Goal: Use online tool/utility: Utilize a website feature to perform a specific function

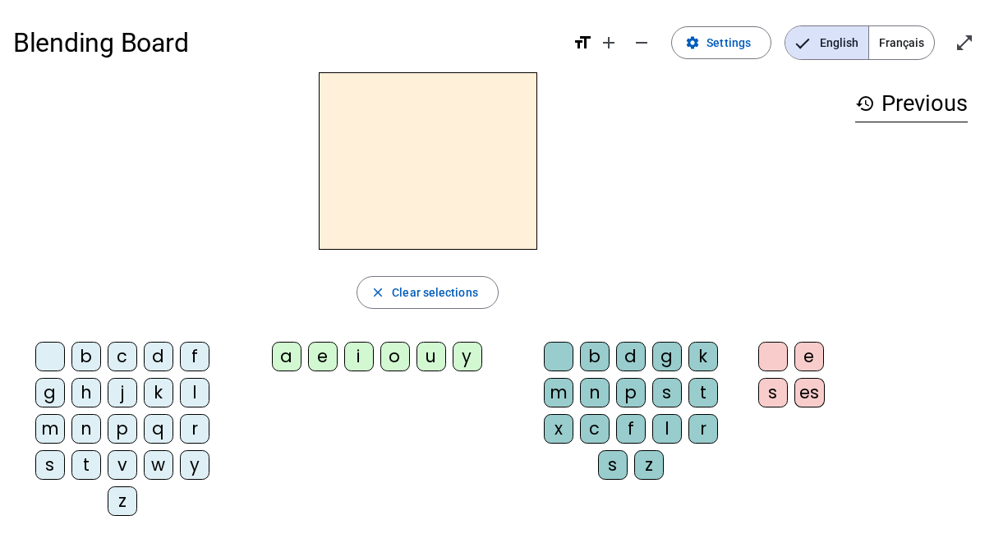
click at [659, 156] on div at bounding box center [427, 160] width 829 height 177
click at [85, 464] on div "t" at bounding box center [86, 465] width 30 height 30
click at [292, 347] on div "a" at bounding box center [287, 357] width 30 height 30
click at [599, 430] on div "c" at bounding box center [595, 429] width 30 height 30
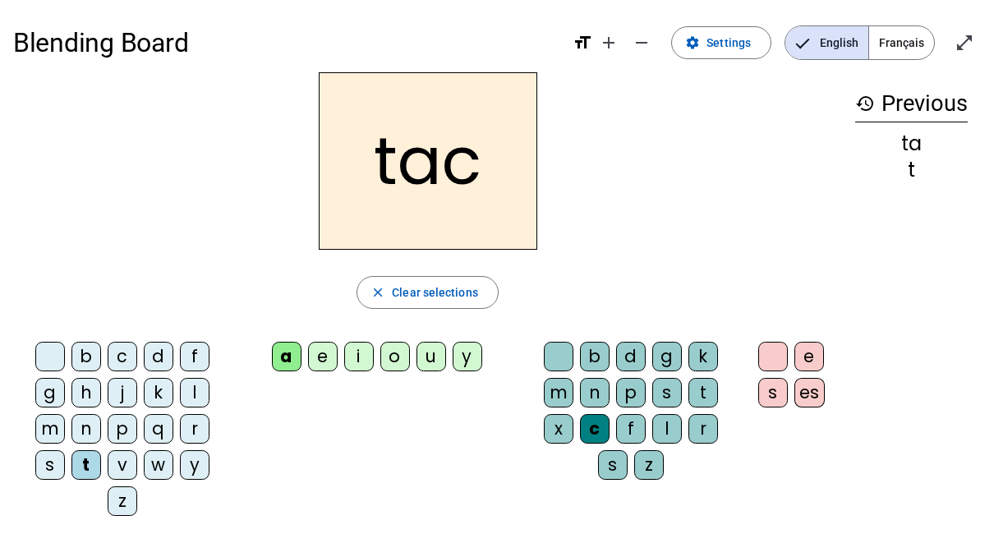
click at [81, 458] on div "t" at bounding box center [86, 465] width 30 height 30
click at [291, 353] on div "a" at bounding box center [287, 357] width 30 height 30
click at [772, 348] on div at bounding box center [773, 357] width 30 height 30
click at [87, 458] on div "t" at bounding box center [86, 465] width 30 height 30
click at [423, 290] on span "Clear selections" at bounding box center [435, 293] width 86 height 20
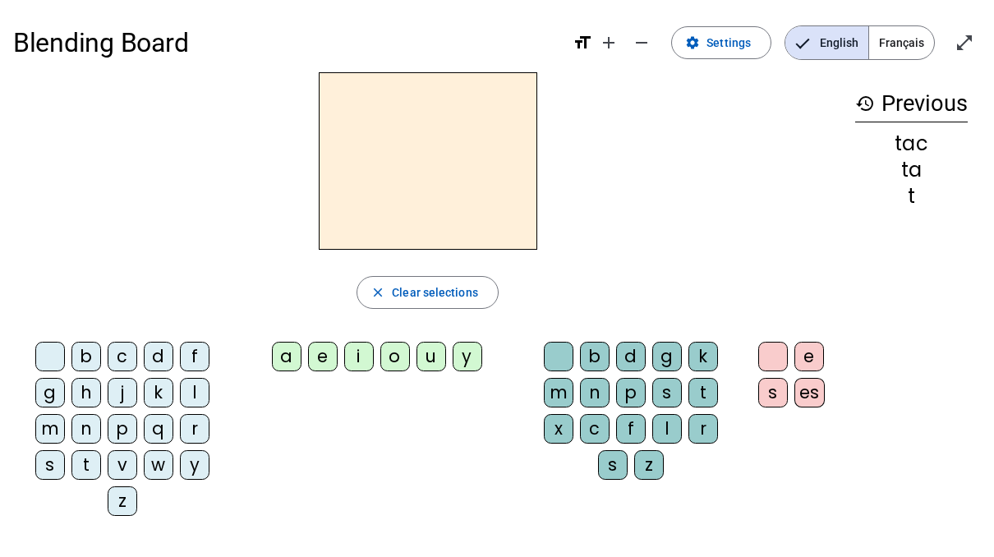
click at [82, 461] on div "t" at bounding box center [86, 465] width 30 height 30
click at [292, 352] on div "a" at bounding box center [287, 357] width 30 height 30
click at [328, 359] on div "e" at bounding box center [323, 357] width 30 height 30
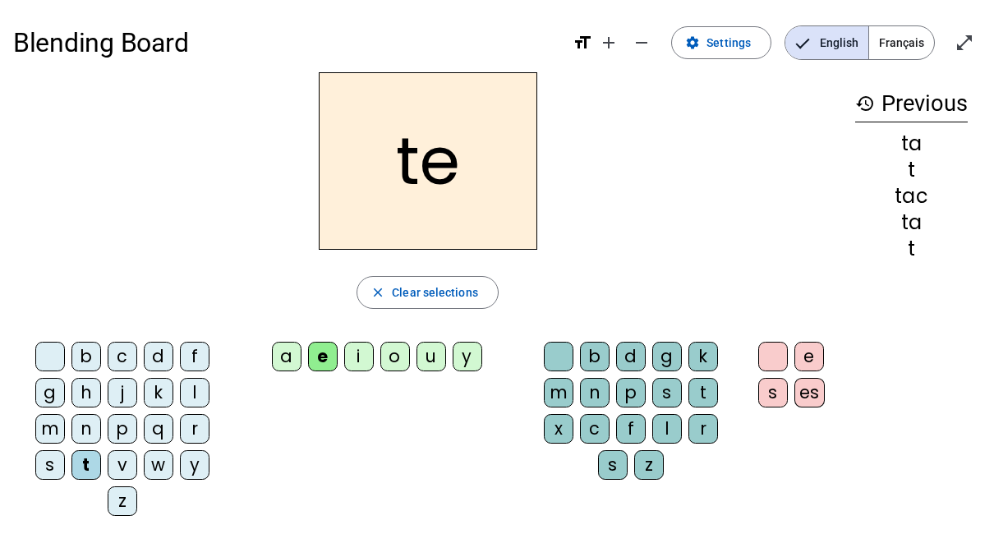
click at [126, 394] on div "j" at bounding box center [123, 393] width 30 height 30
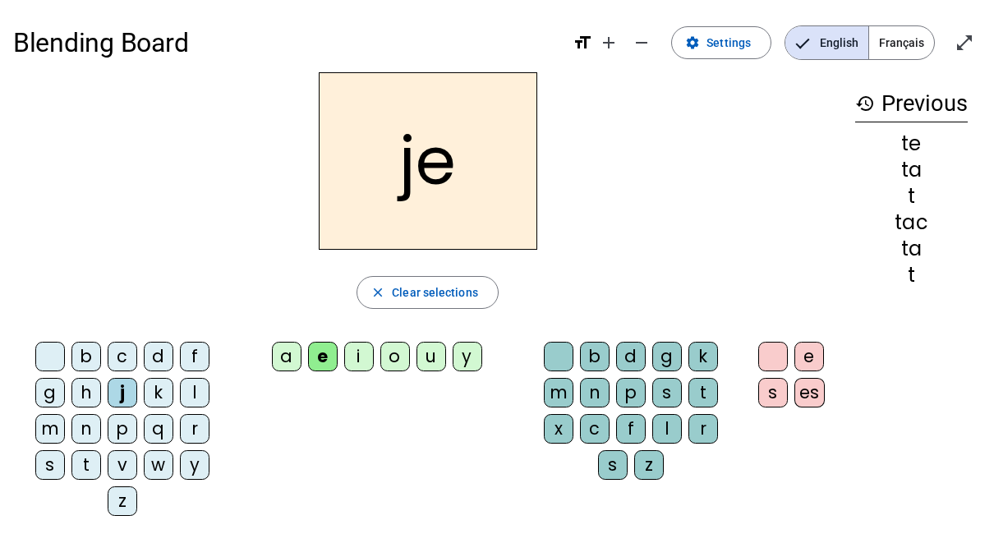
click at [157, 357] on div "d" at bounding box center [159, 357] width 30 height 30
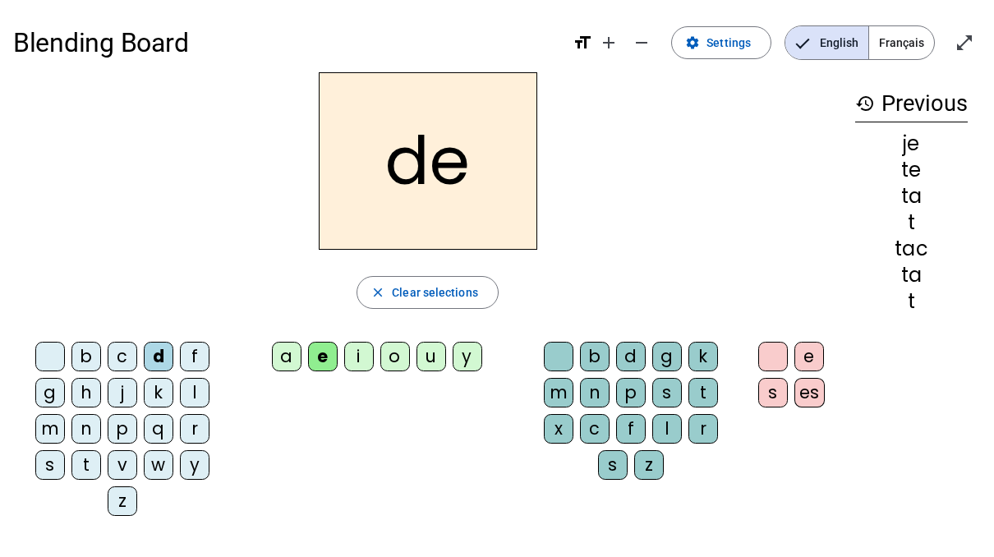
click at [47, 435] on div "m" at bounding box center [50, 429] width 30 height 30
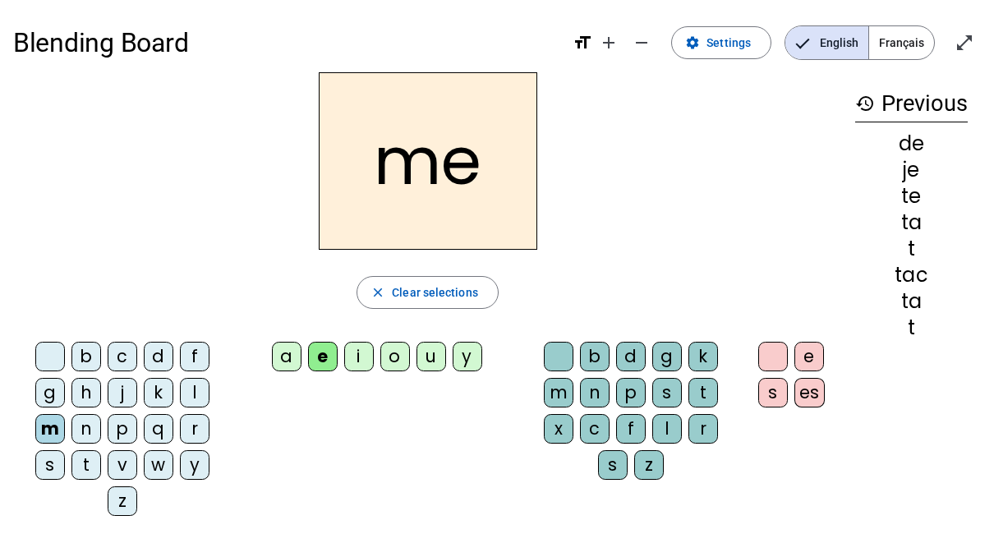
click at [293, 352] on div "a" at bounding box center [287, 357] width 30 height 30
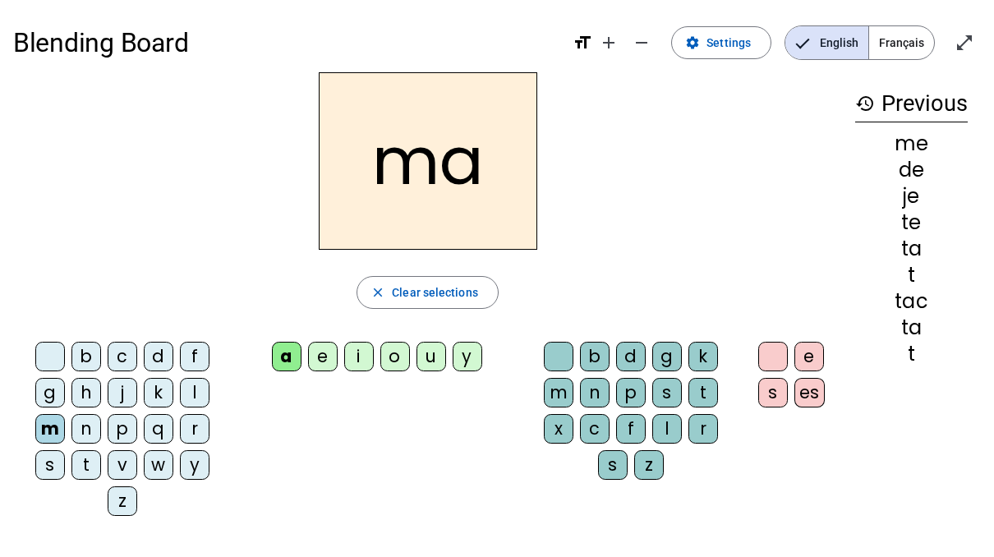
click at [192, 383] on div "l" at bounding box center [195, 393] width 30 height 30
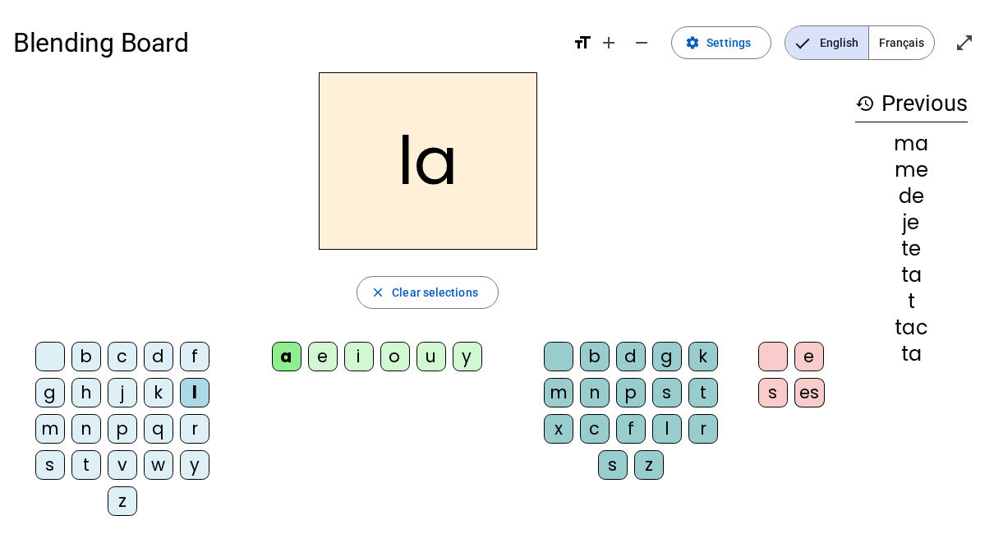
click at [599, 423] on div "c" at bounding box center [595, 429] width 30 height 30
